Goal: Obtain resource: Download file/media

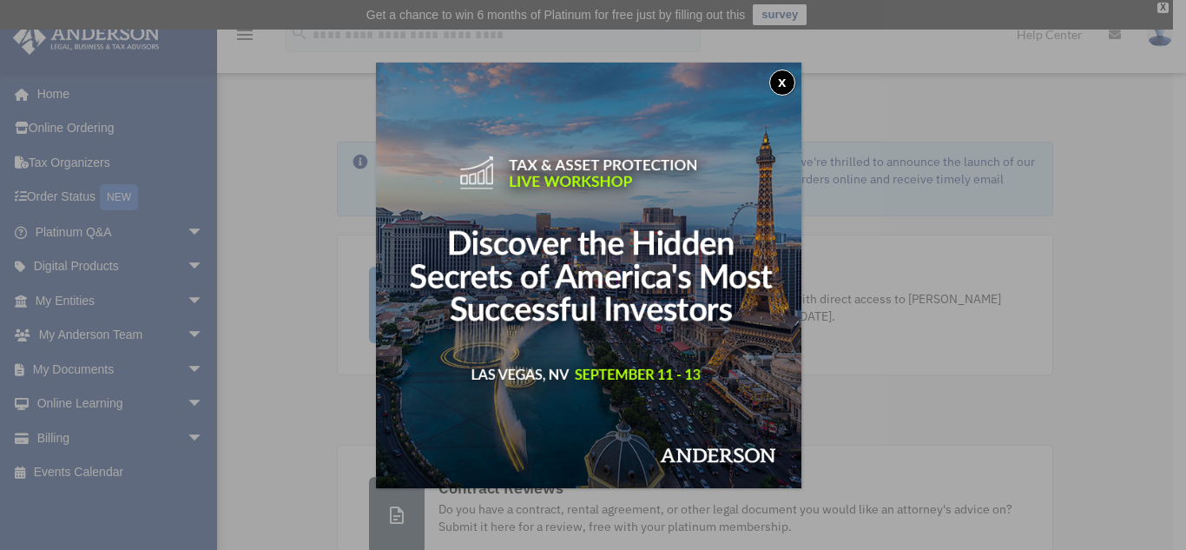
click at [785, 82] on button "x" at bounding box center [782, 82] width 26 height 26
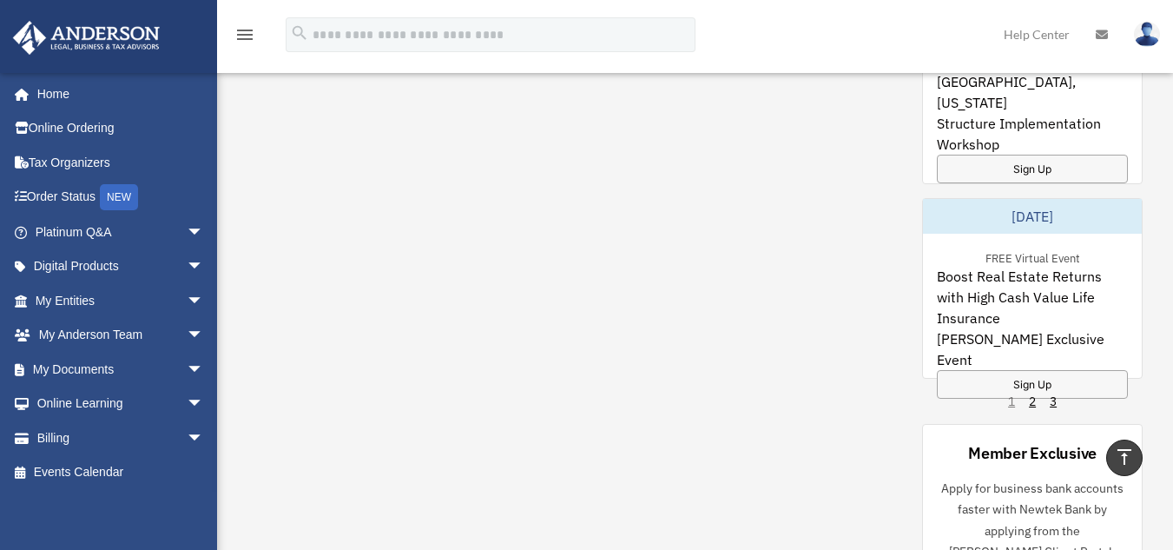
scroll to position [1480, 0]
click at [190, 363] on span "arrow_drop_down" at bounding box center [204, 370] width 35 height 36
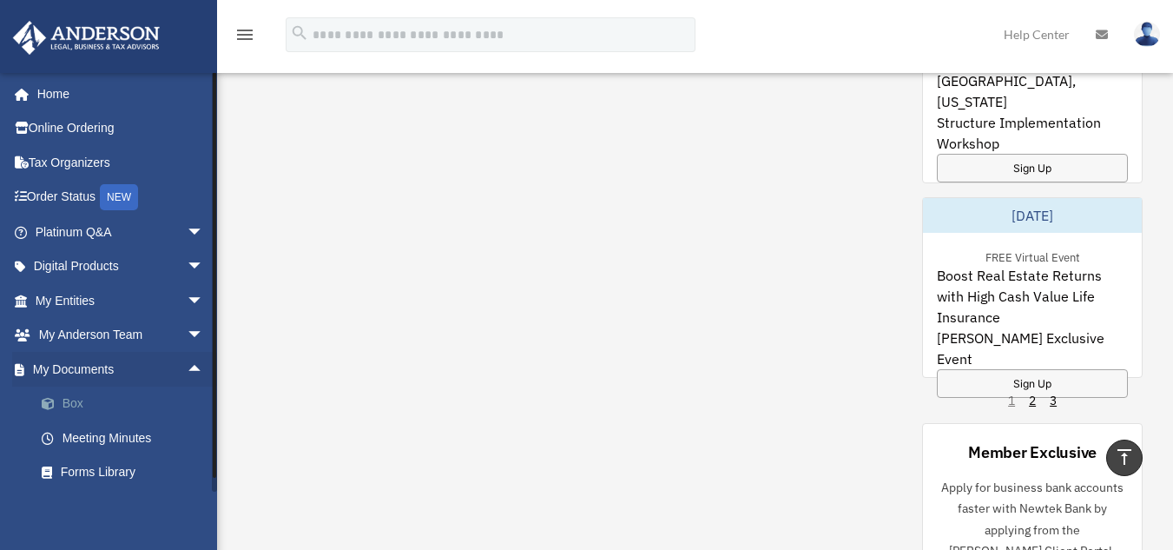
click at [94, 403] on link "Box" at bounding box center [127, 403] width 206 height 35
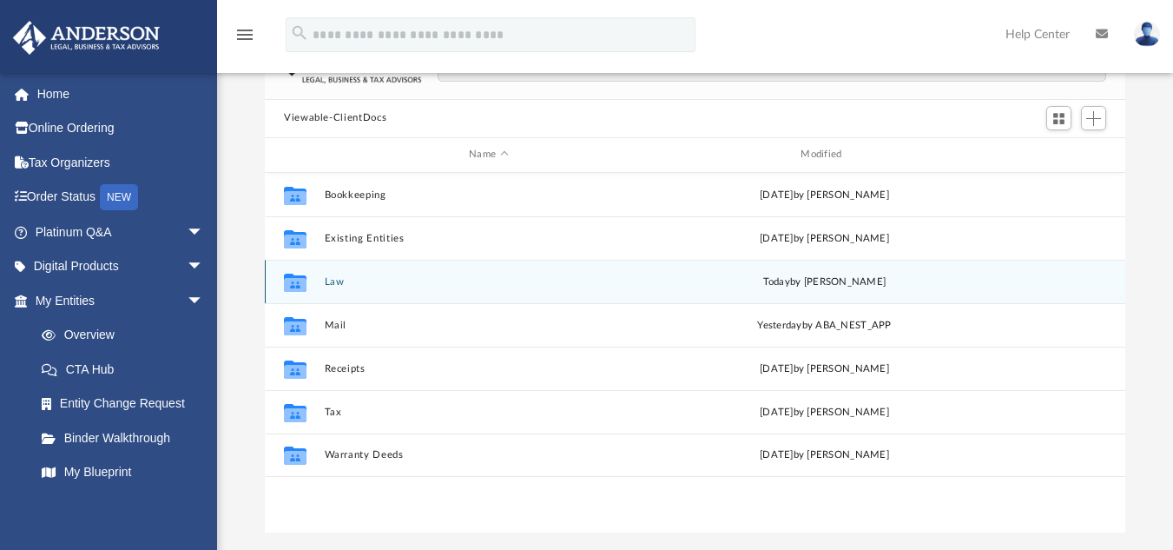
scroll to position [150, 0]
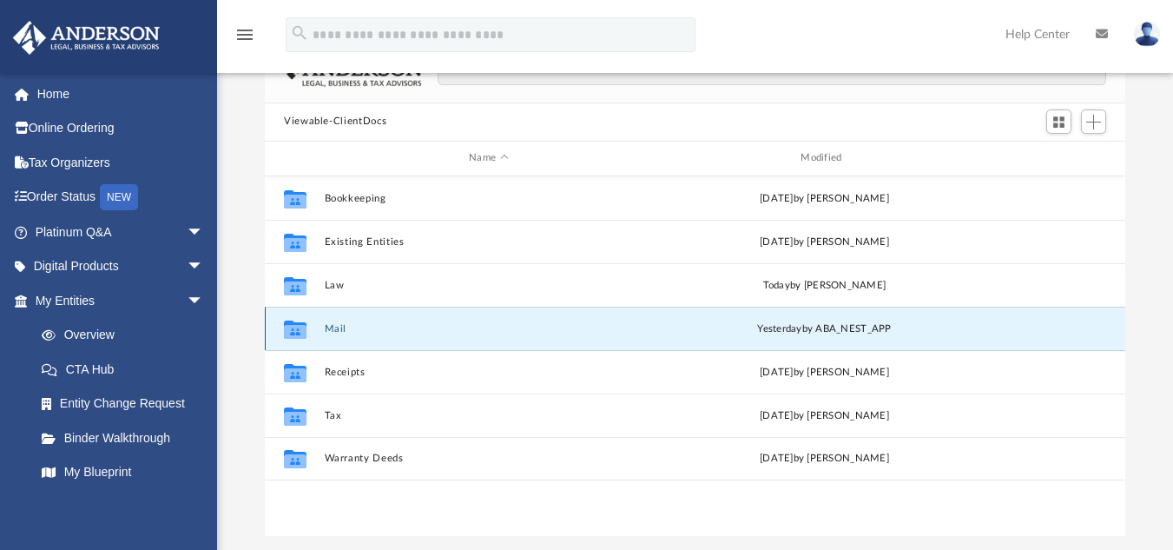
click at [377, 332] on button "Mail" at bounding box center [489, 327] width 328 height 11
click at [345, 327] on button "Mail" at bounding box center [489, 327] width 328 height 11
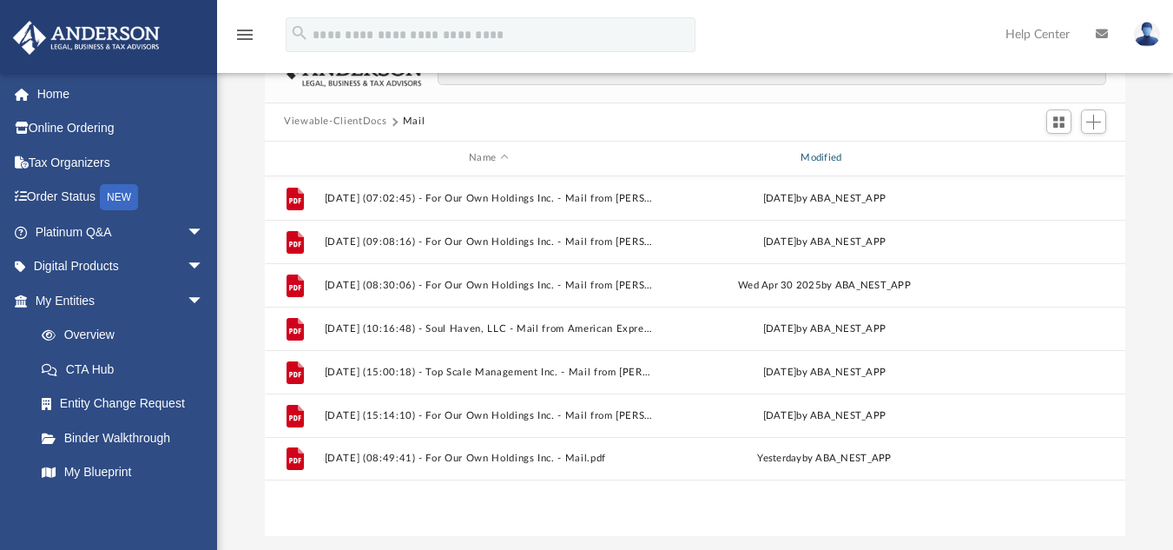
click at [815, 156] on div "Modified" at bounding box center [824, 158] width 329 height 16
click at [827, 155] on div "Modified" at bounding box center [824, 158] width 329 height 16
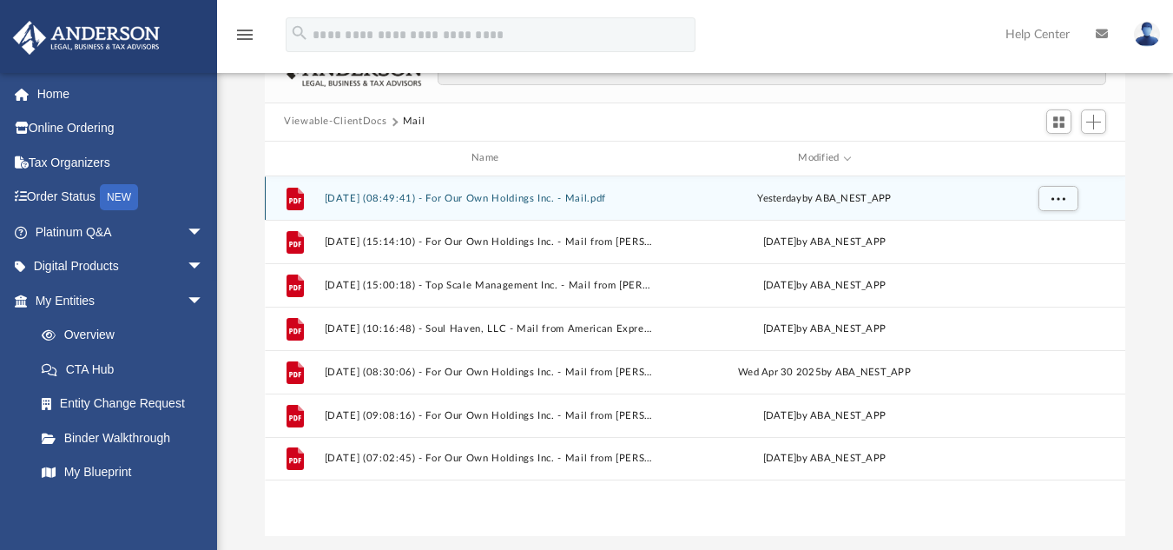
click at [609, 197] on button "2025.09.03 (08:49:41) - For Our Own Holdings Inc. - Mail.pdf" at bounding box center [489, 197] width 328 height 11
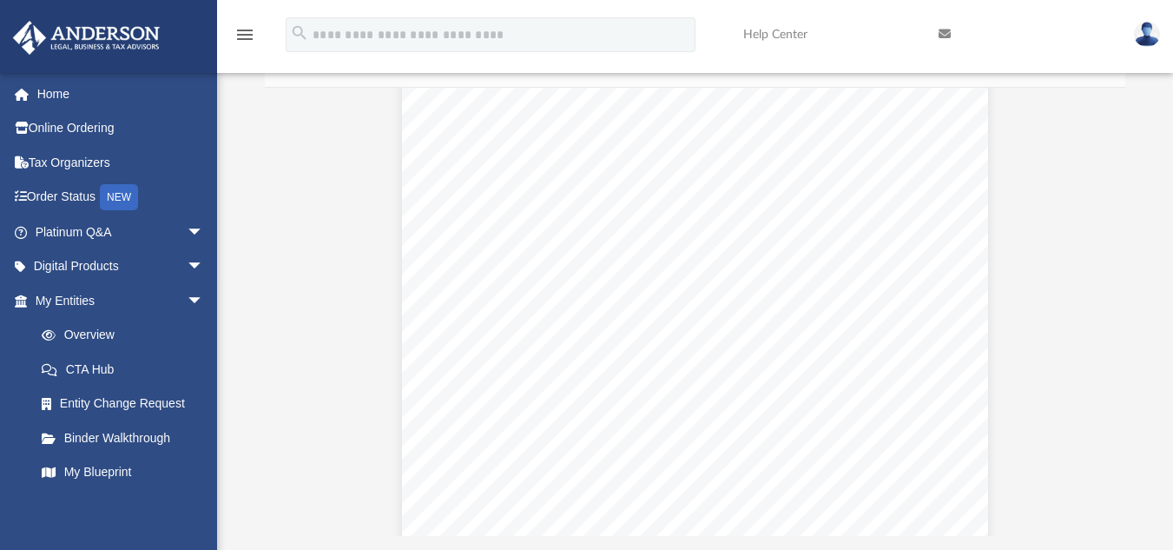
scroll to position [1884, 0]
